Goal: Information Seeking & Learning: Learn about a topic

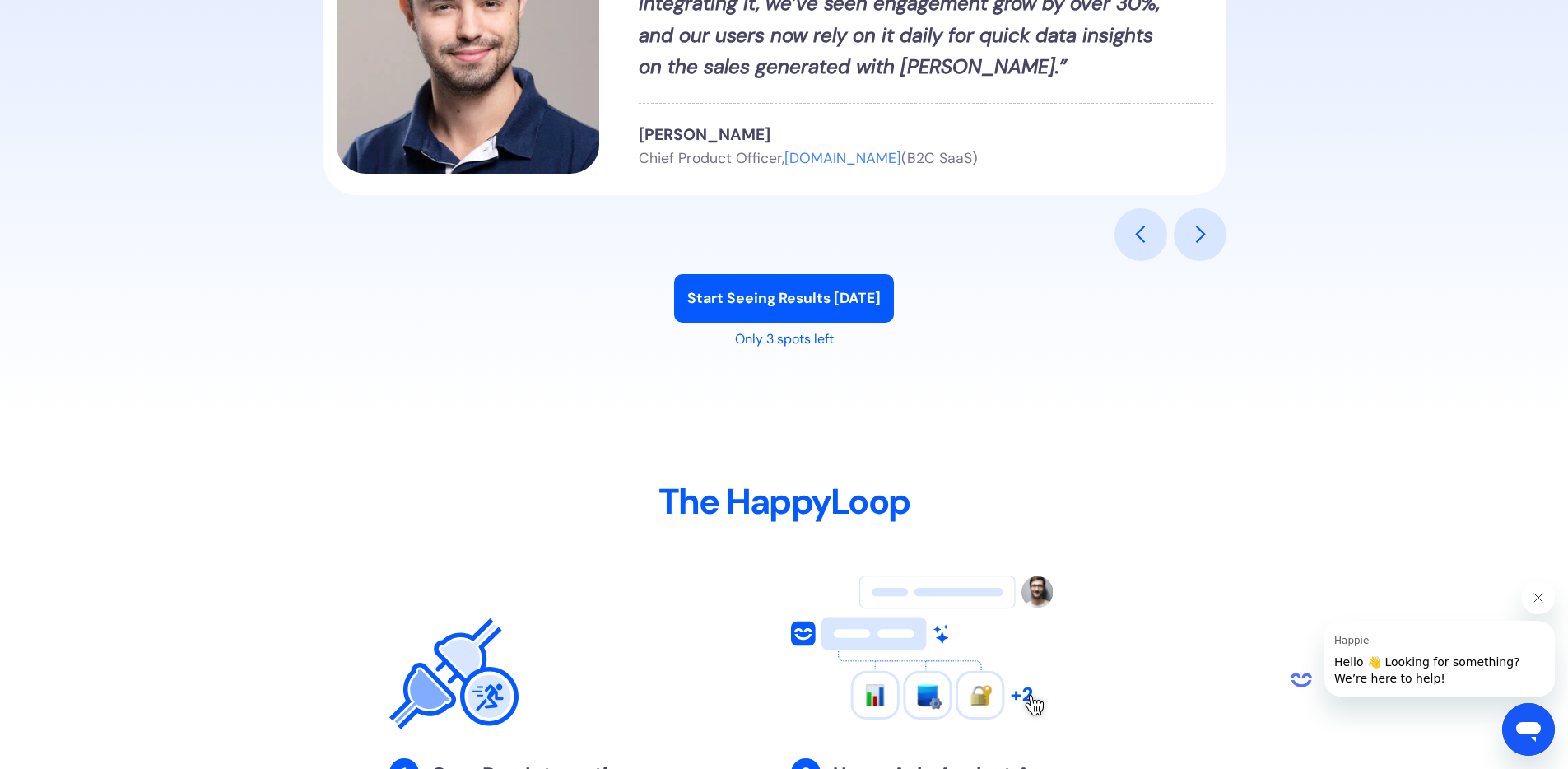
scroll to position [1417, 0]
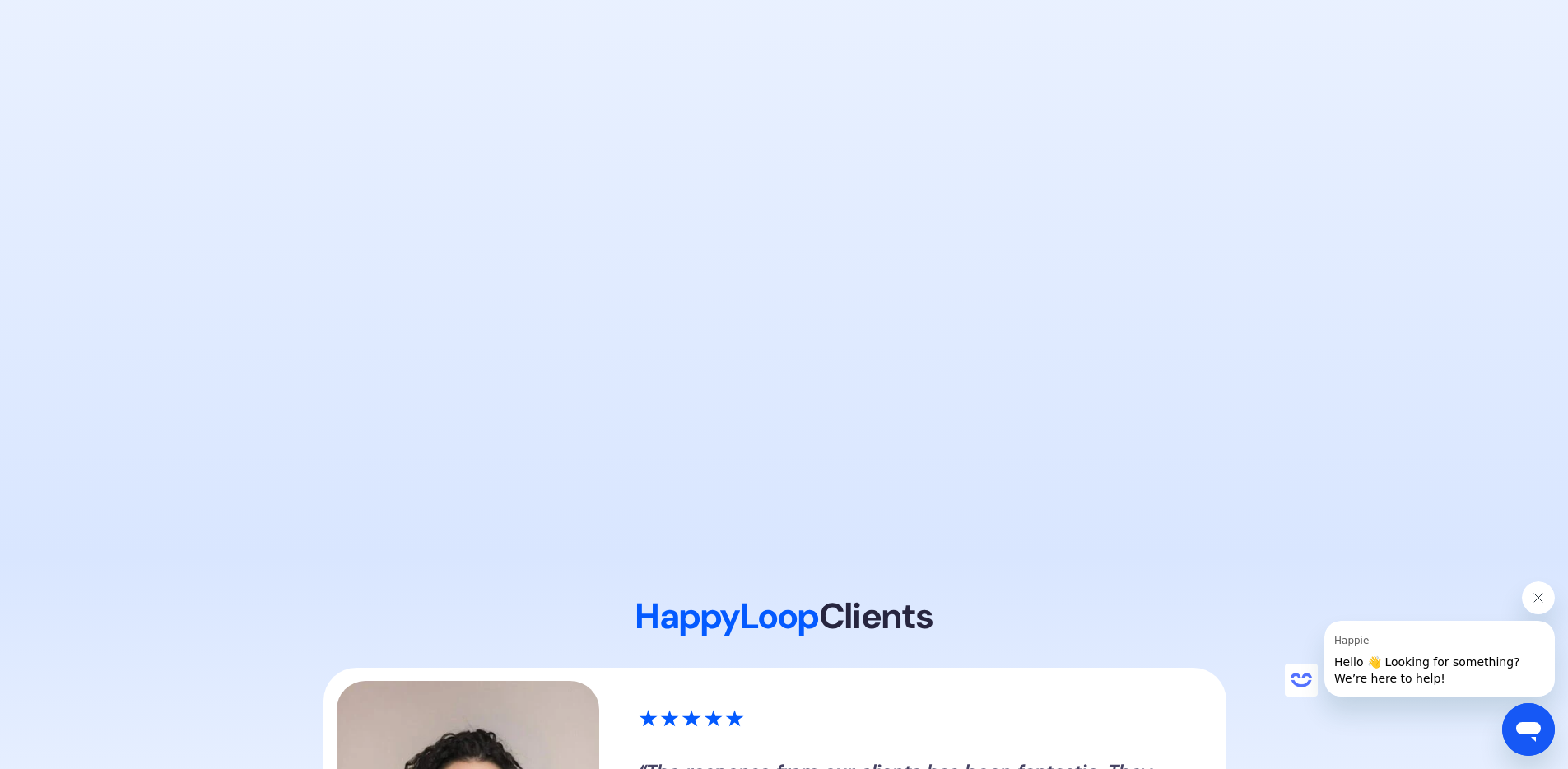
click at [1538, 589] on button "Close message from Happie" at bounding box center [1539, 599] width 33 height 33
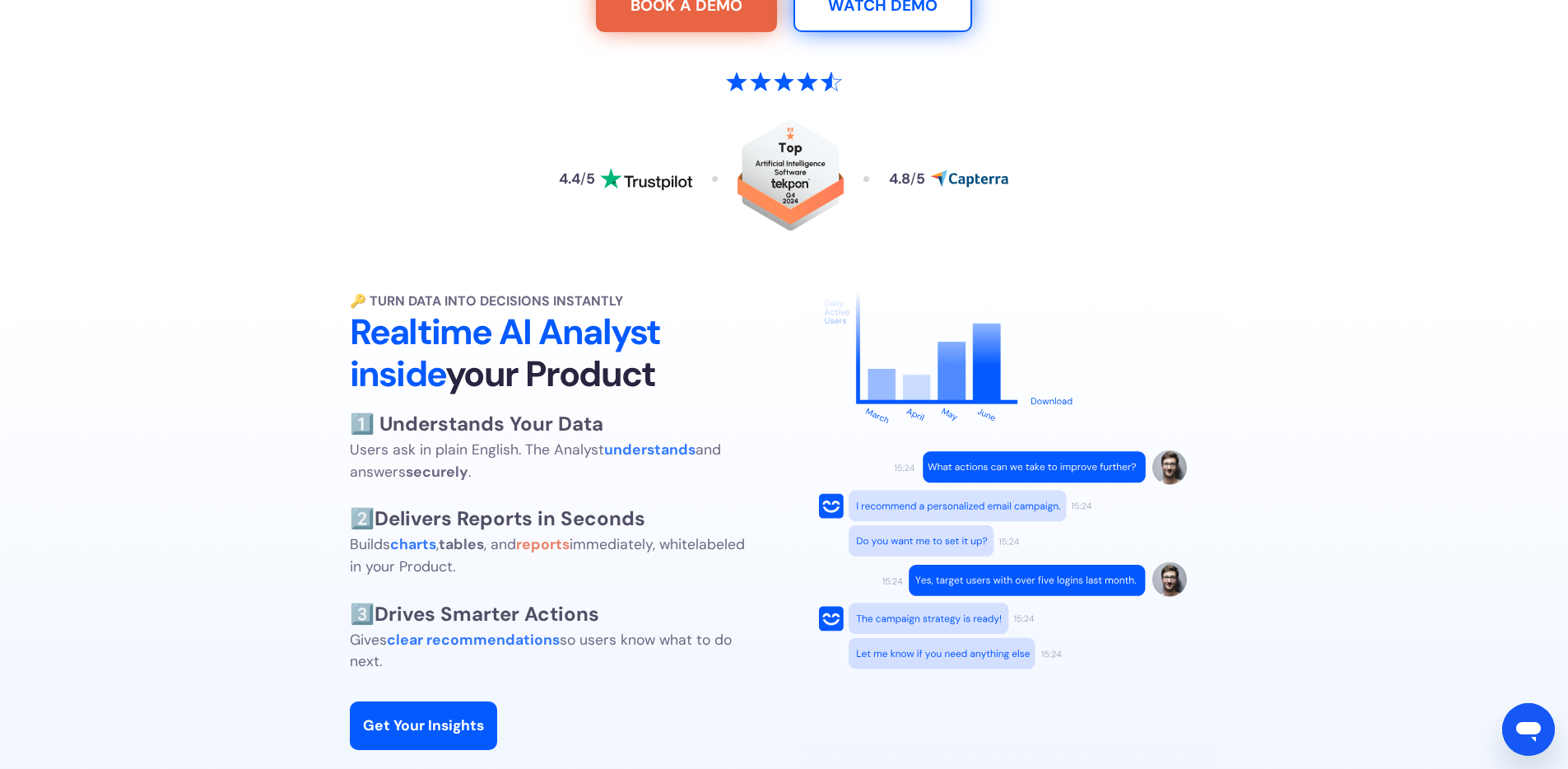
scroll to position [0, 0]
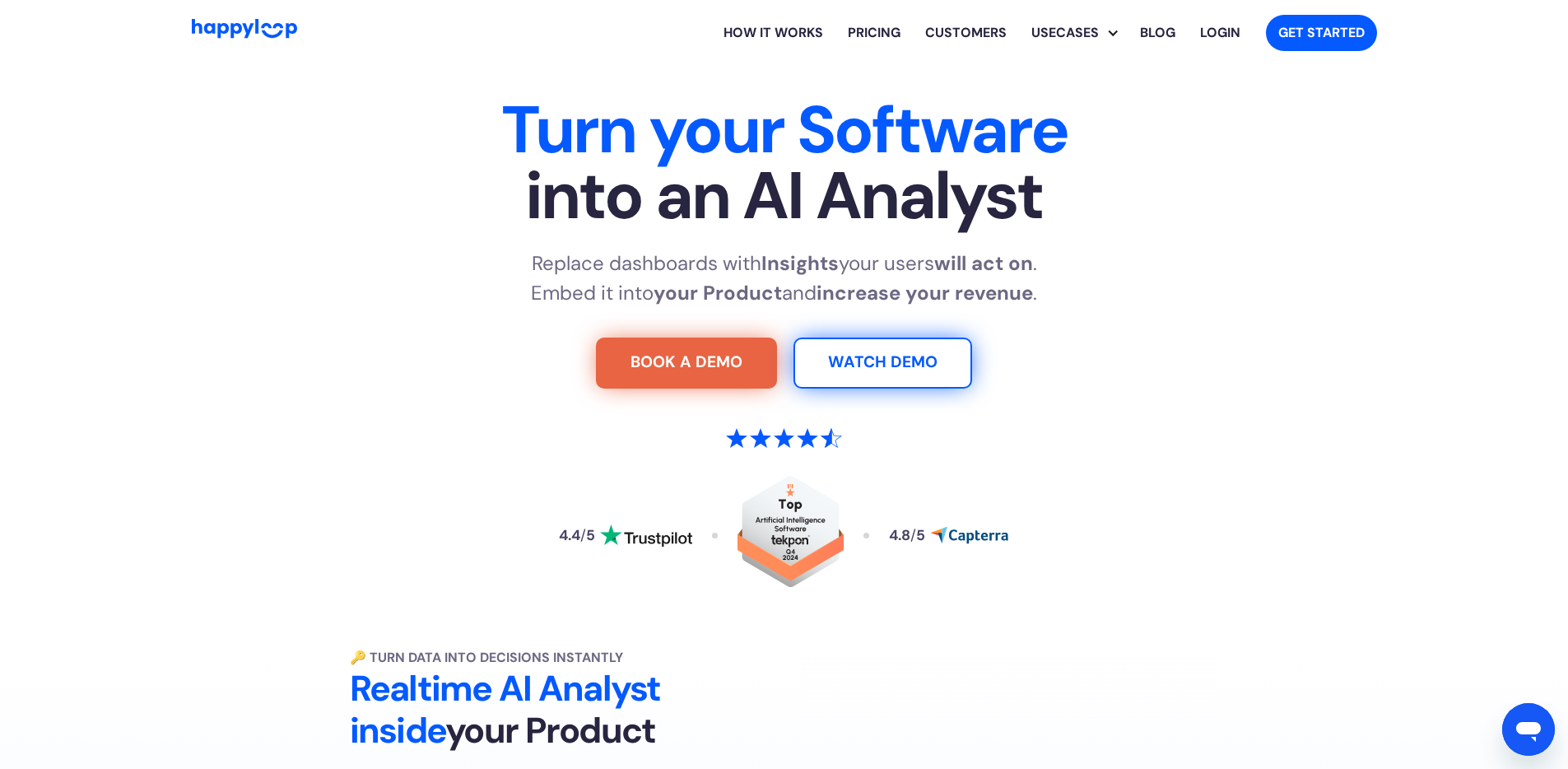
click at [859, 34] on link "Pricing" at bounding box center [874, 32] width 78 height 53
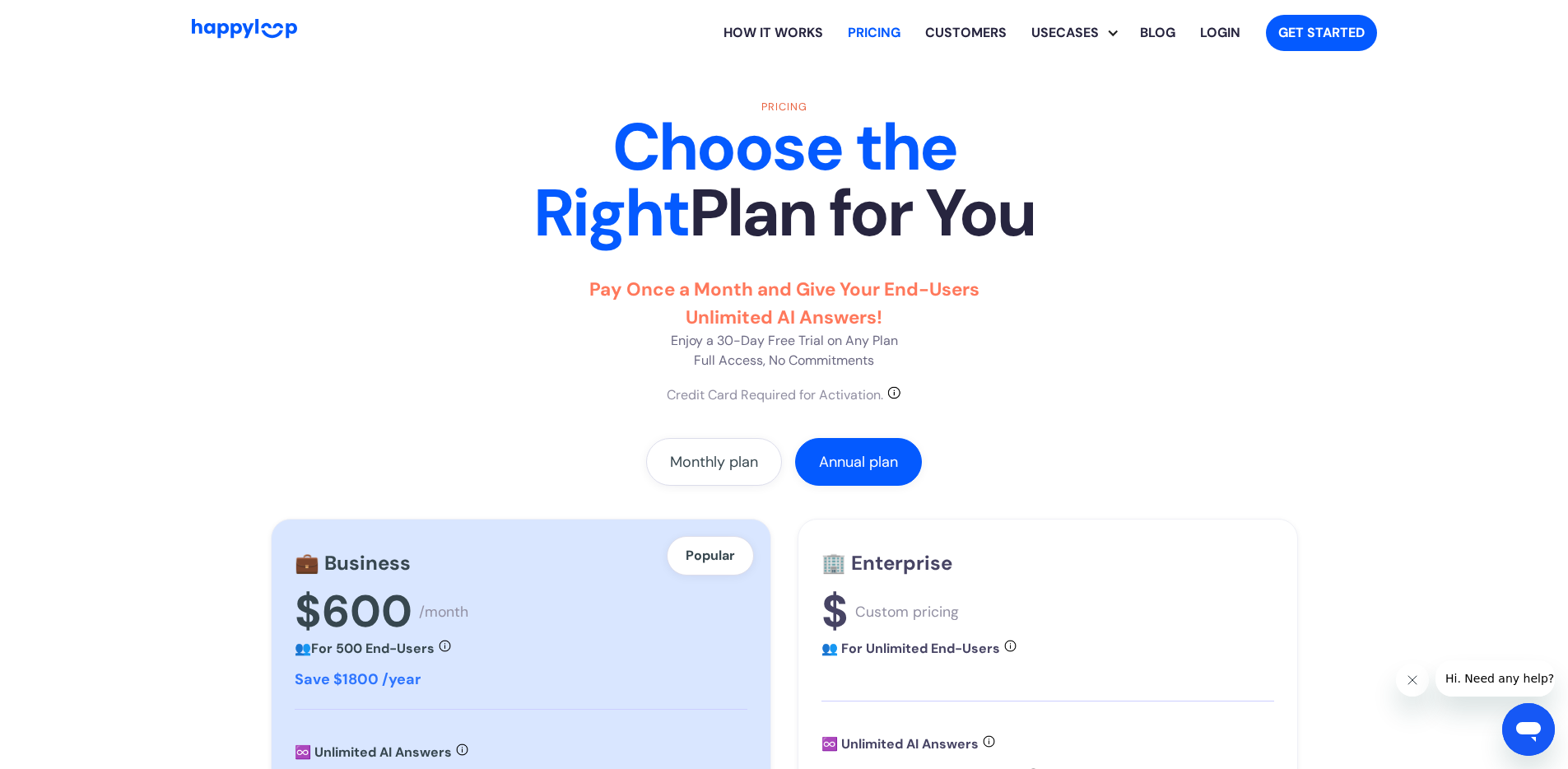
click at [1163, 31] on link "Blog" at bounding box center [1158, 32] width 60 height 53
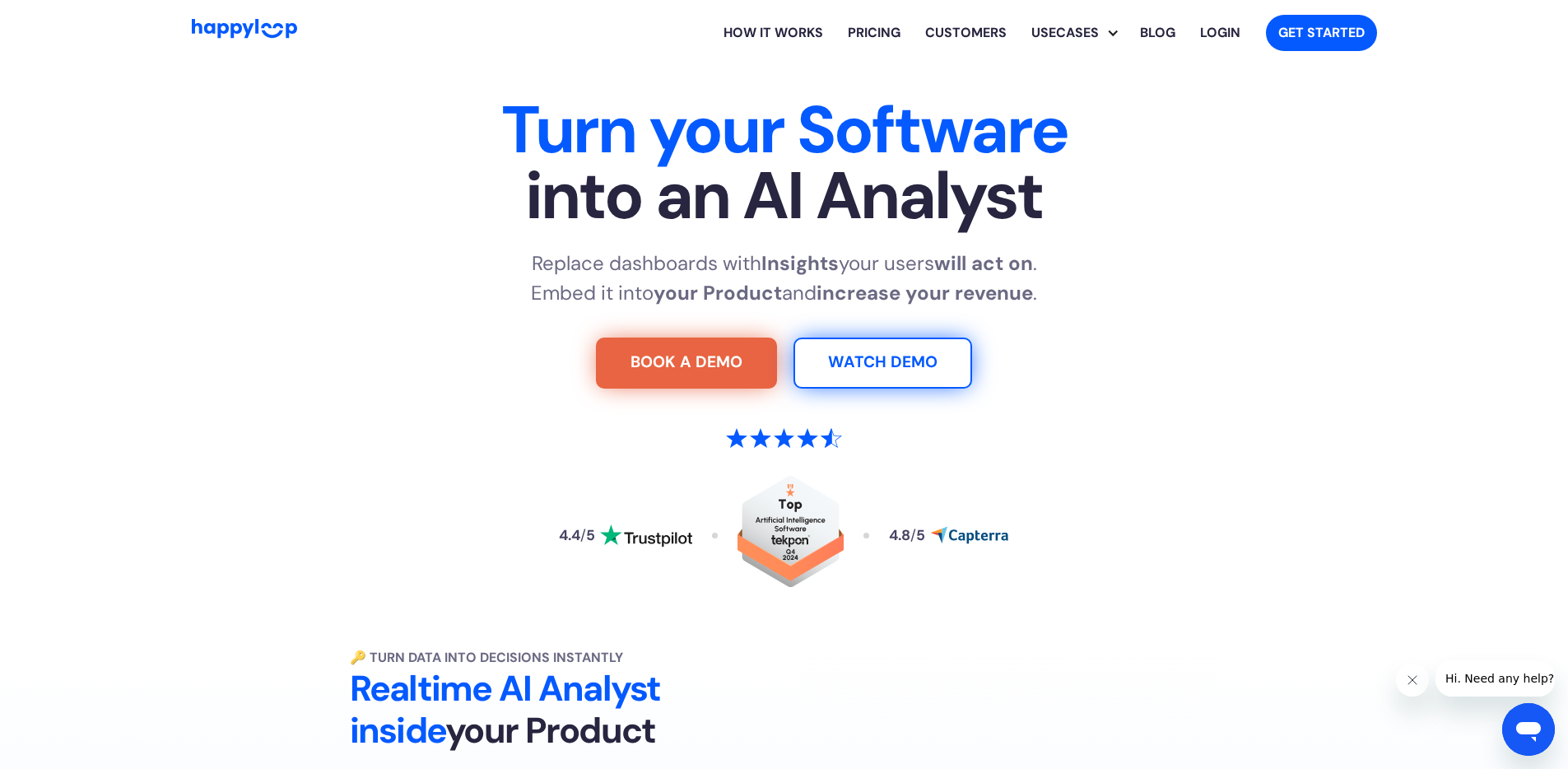
click at [217, 26] on img "Go to Home Page" at bounding box center [245, 28] width 106 height 19
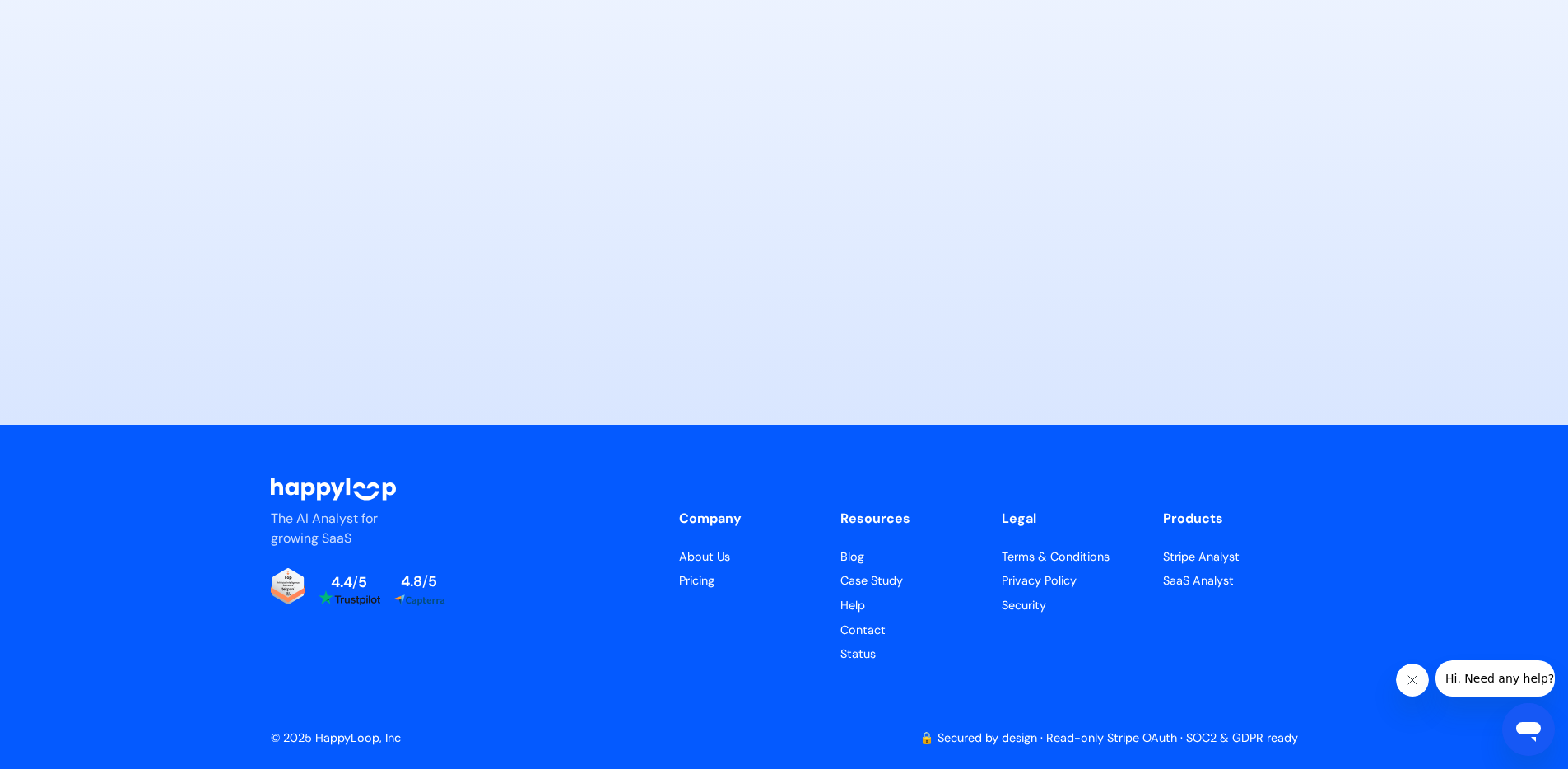
scroll to position [8069, 0]
